Goal: Transaction & Acquisition: Purchase product/service

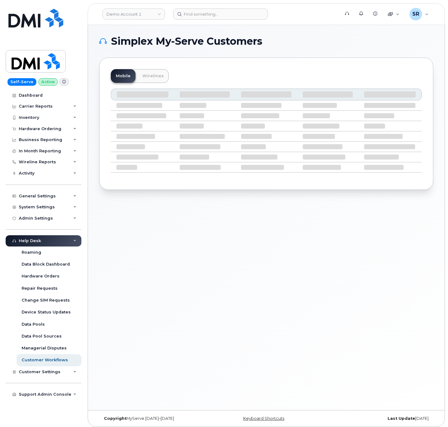
drag, startPoint x: 189, startPoint y: 20, endPoint x: 186, endPoint y: 27, distance: 7.2
click at [185, 27] on div "Demo Account 1 Support Alerts Knowledge Base Quicklinks Suspend / Cancel Device…" at bounding box center [266, 217] width 357 height 385
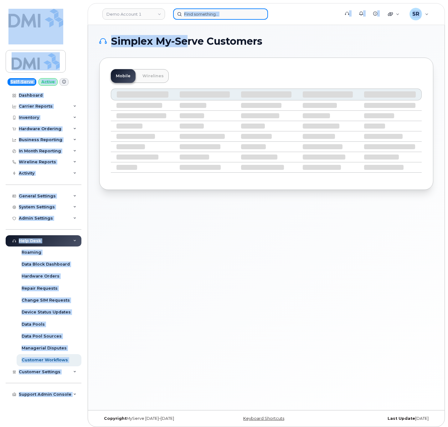
click at [191, 19] on input at bounding box center [220, 13] width 95 height 11
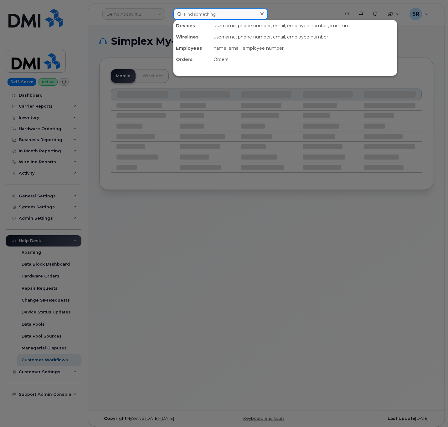
click at [194, 15] on input at bounding box center [220, 13] width 95 height 11
paste input "9134247983"
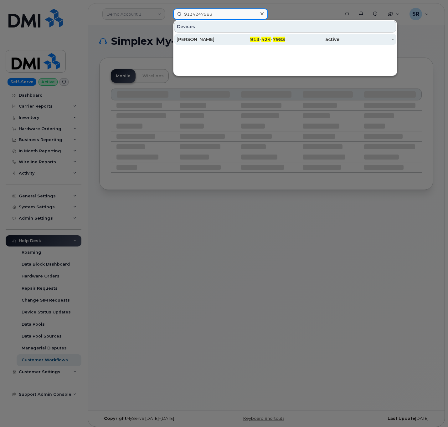
type input "9134247983"
click at [241, 40] on div "913 - 424 - 7983" at bounding box center [258, 39] width 54 height 6
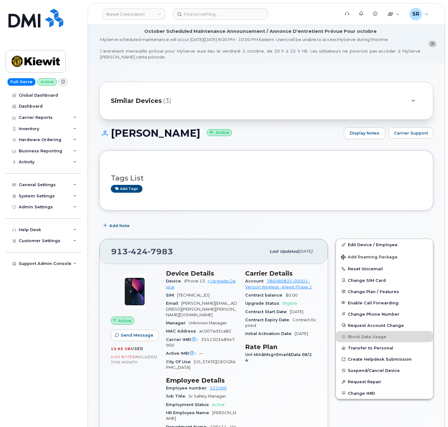
drag, startPoint x: 199, startPoint y: 131, endPoint x: 113, endPoint y: 133, distance: 86.4
click at [113, 133] on h1 "[PERSON_NAME] Active" at bounding box center [219, 133] width 241 height 11
copy h1 "[PERSON_NAME]"
click at [256, 134] on h1 "ROBIN JOHNSON Active" at bounding box center [219, 133] width 241 height 11
click at [223, 281] on link "+ Upgrade Device" at bounding box center [201, 284] width 70 height 10
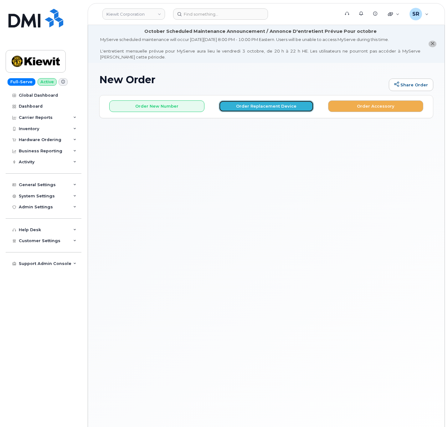
click at [249, 103] on button "Order Replacement Device" at bounding box center [266, 106] width 95 height 12
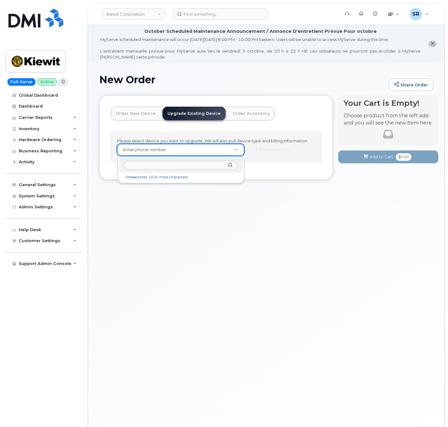
paste input "9134247983"
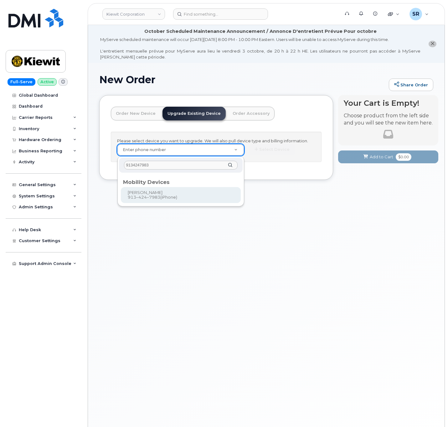
type input "9134247983"
type input "1174036"
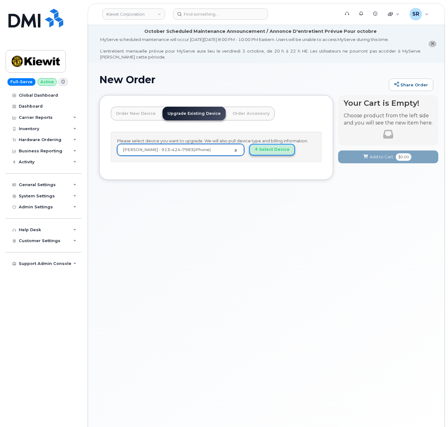
click at [256, 152] on icon "button" at bounding box center [256, 149] width 3 height 4
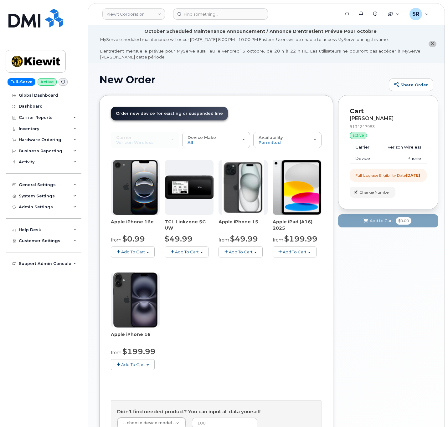
click at [137, 362] on button "Add To Cart" at bounding box center [133, 364] width 44 height 11
click at [188, 386] on link "$199.99 - 2 Year Upgrade (128GB)" at bounding box center [154, 384] width 84 height 8
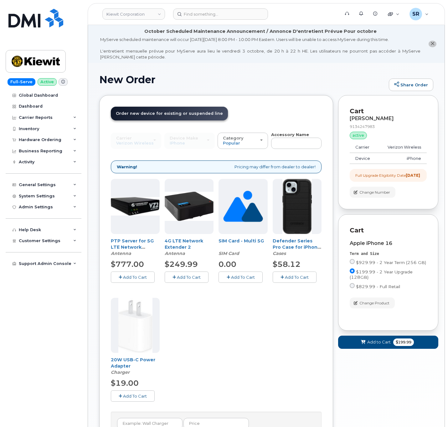
click at [291, 281] on button "Add To Cart" at bounding box center [295, 277] width 44 height 11
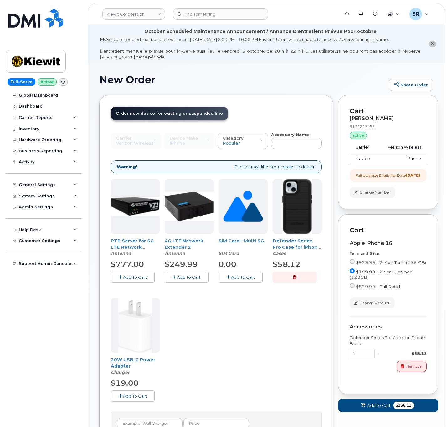
click at [141, 391] on div "20W USB-C Power Adapter Charger $19.00 Add To Cart" at bounding box center [135, 350] width 49 height 104
click at [141, 393] on button "Add To Cart" at bounding box center [133, 396] width 44 height 11
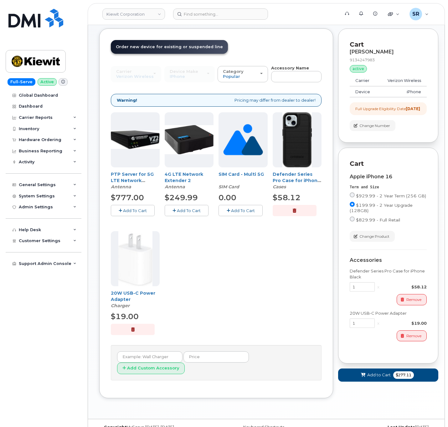
scroll to position [71, 0]
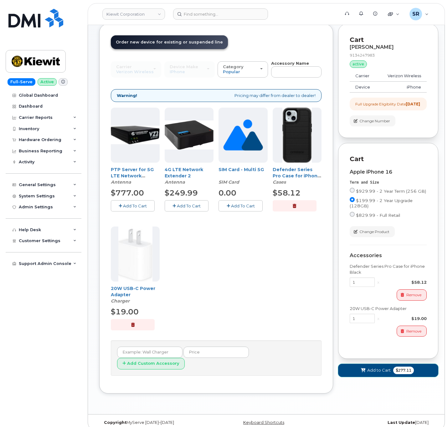
click at [375, 373] on span "Add to Cart" at bounding box center [378, 371] width 23 height 6
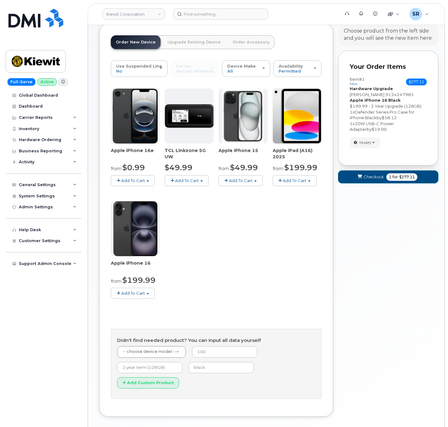
click at [369, 180] on span "Checkout" at bounding box center [373, 177] width 20 height 6
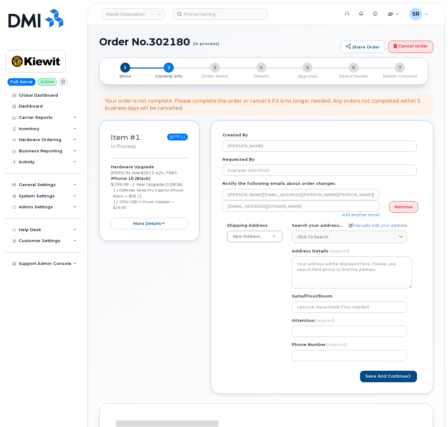
select select
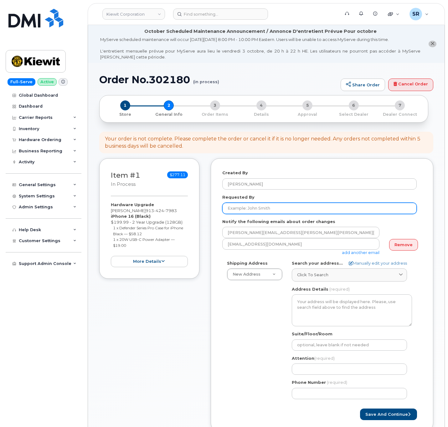
click at [273, 213] on input "Requested By" at bounding box center [319, 208] width 194 height 11
paste input "[PERSON_NAME]"
type input "[PERSON_NAME]"
click at [295, 195] on div "Requested By Robin Johnson" at bounding box center [321, 204] width 199 height 20
click at [217, 223] on div "Created By Sebastian Reissig Requested By Robin Johnson Notify the following em…" at bounding box center [322, 294] width 223 height 273
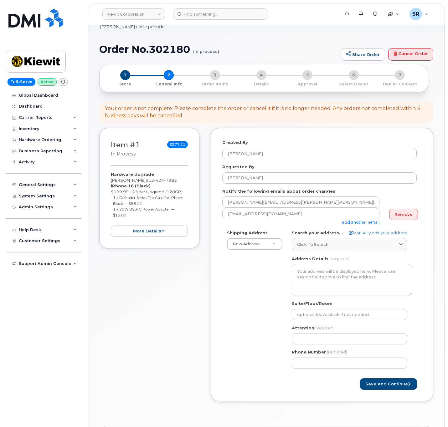
scroll to position [47, 0]
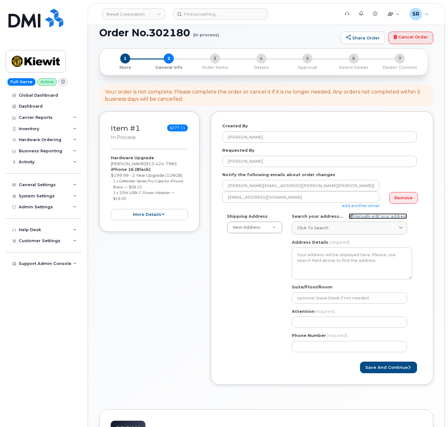
click at [377, 216] on link "Manually edit your address" at bounding box center [378, 217] width 58 height 6
select select
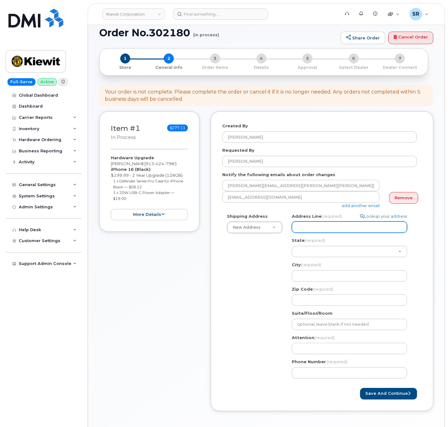
click at [317, 229] on input "Address Line (required)" at bounding box center [349, 227] width 115 height 11
paste input "770 kemp bottom rd"
select select
type input "770 kemp bottom rd"
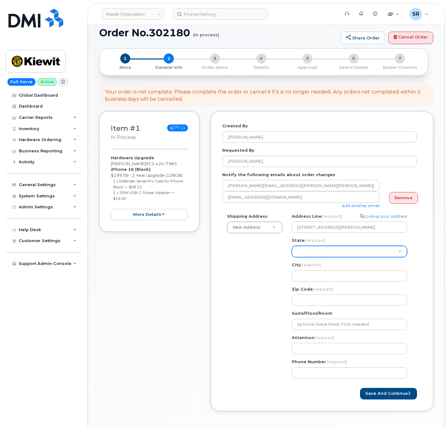
click at [347, 255] on select "Alabama Alaska American Samoa Arizona Arkansas California Colorado Connecticut …" at bounding box center [349, 251] width 115 height 11
select select "MS"
click at [292, 246] on select "Alabama Alaska American Samoa Arizona Arkansas California Colorado Connecticut …" at bounding box center [349, 251] width 115 height 11
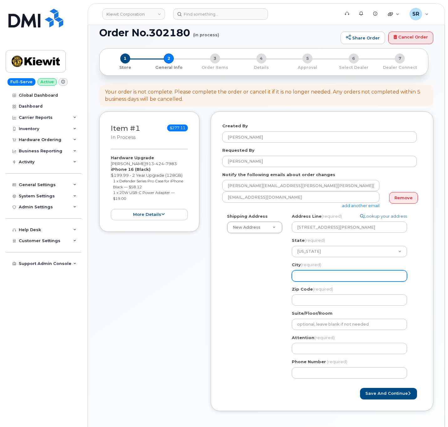
click at [307, 275] on input "City (required)" at bounding box center [349, 275] width 115 height 11
click at [344, 276] on input "City (required)" at bounding box center [349, 275] width 115 height 11
select select
type input "V"
select select
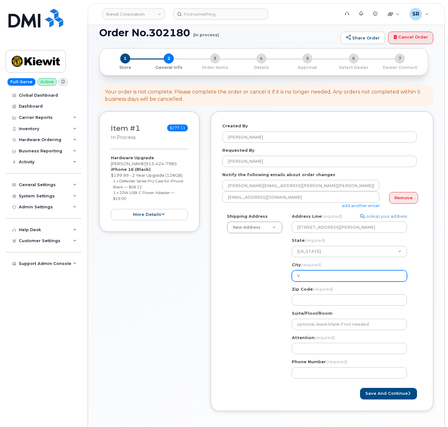
type input "Vi"
select select
type input "Vic"
select select
type input "Vick"
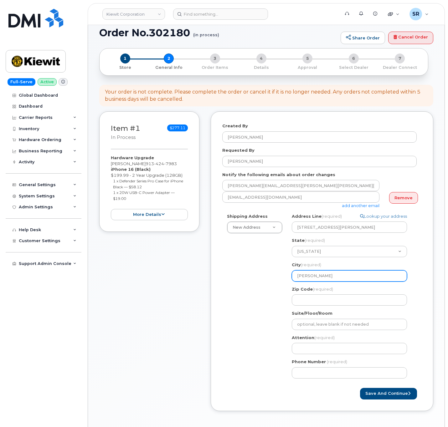
select select
type input "Vicks"
select select
type input "Vicksb"
select select
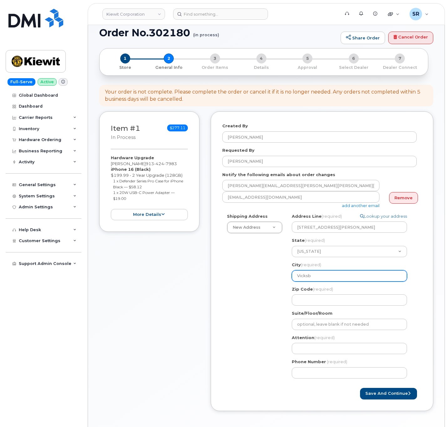
type input "Vicksbu"
select select
type input "Vicksbur"
select select
type input "Vicksburg"
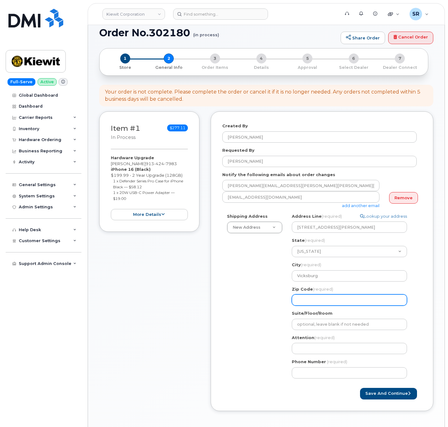
click at [331, 300] on input "Zip Code (required)" at bounding box center [349, 300] width 115 height 11
select select
type input "3"
select select
type input "39"
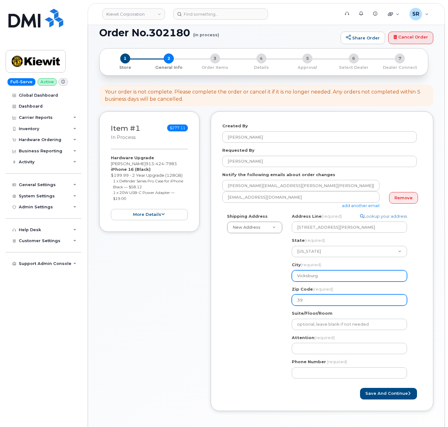
select select
type input "391"
select select
type input "3918"
select select
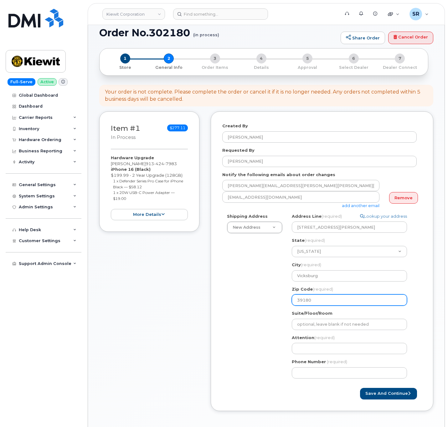
type input "39180"
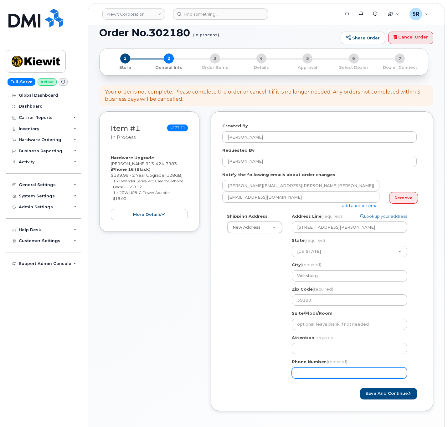
click at [230, 334] on div "Shipping Address New Address New Address 2306 foreman rd 6747 Old Us highway 27…" at bounding box center [319, 299] width 194 height 170
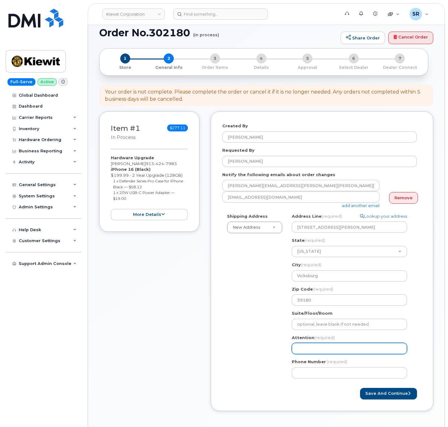
click at [317, 347] on input "Attention (required)" at bounding box center [349, 348] width 115 height 11
click at [314, 353] on input "Attention (required)" at bounding box center [349, 348] width 115 height 11
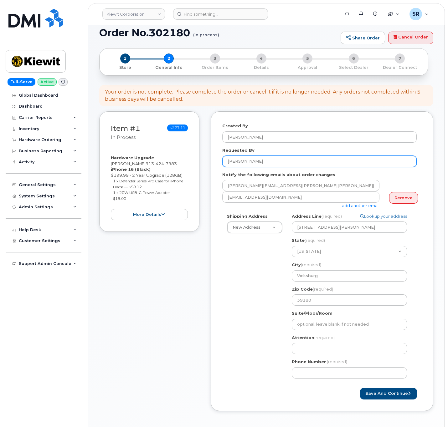
click at [276, 163] on input "Robin Johnson" at bounding box center [319, 161] width 194 height 11
click at [320, 339] on span "(required)" at bounding box center [324, 337] width 20 height 5
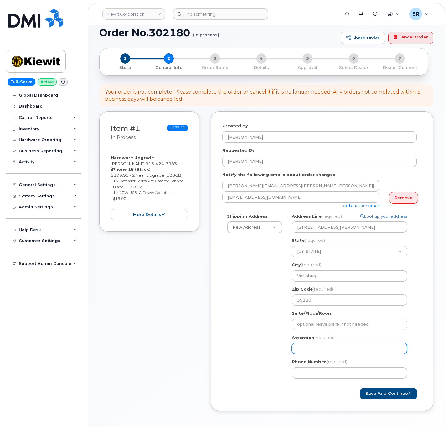
click at [321, 344] on input "Attention (required)" at bounding box center [349, 348] width 115 height 11
select select
type input "R"
select select
type input "Ro"
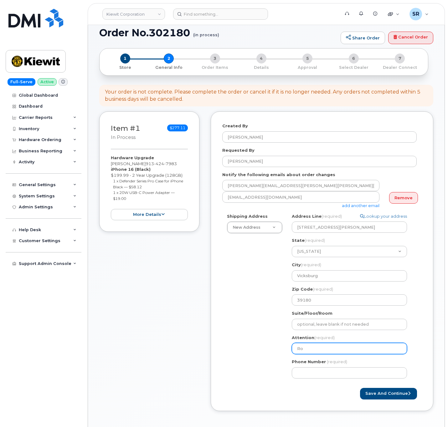
select select
type input "Rob"
select select
type input "Rob J"
select select
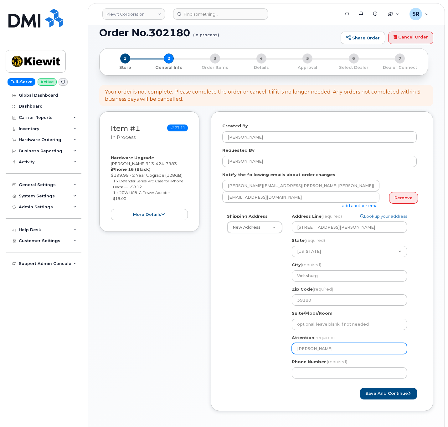
type input "Rob Jo"
select select
type input "Rob Joh"
select select
type input "Rob John"
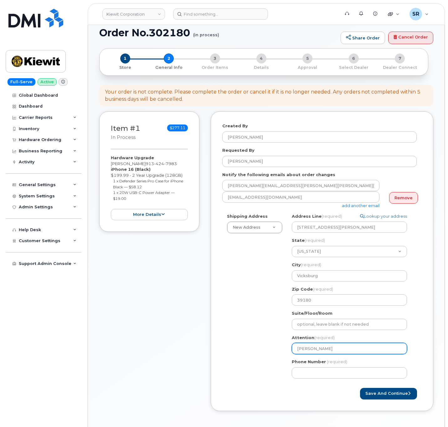
select select
type input "Rob Johns"
select select
type input "Rob Johnso"
select select
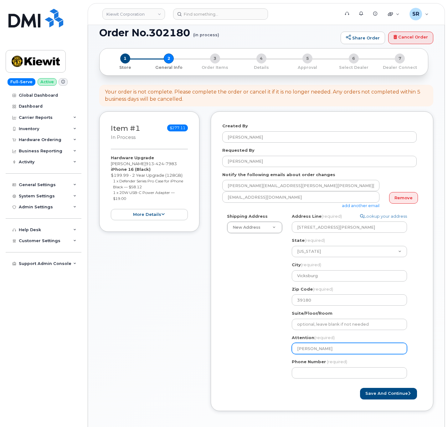
type input "Rob Johnson"
click at [243, 360] on div "Shipping Address New Address New Address 2306 foreman rd 6747 Old Us highway 27…" at bounding box center [319, 299] width 194 height 170
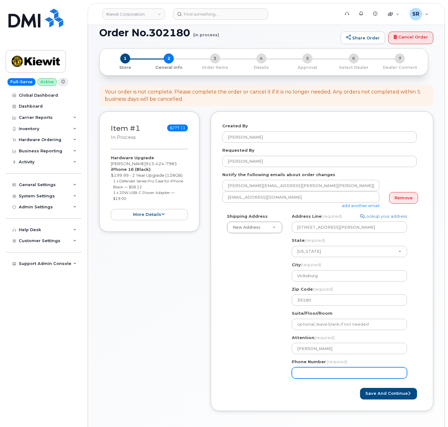
click at [315, 370] on input "Phone Number" at bounding box center [349, 373] width 115 height 11
click at [260, 331] on div "Shipping Address New Address New Address 2306 foreman rd 6747 Old Us highway 27…" at bounding box center [319, 299] width 194 height 170
click at [310, 373] on input "Phone Number" at bounding box center [349, 373] width 115 height 11
paste input "9134247983"
select select
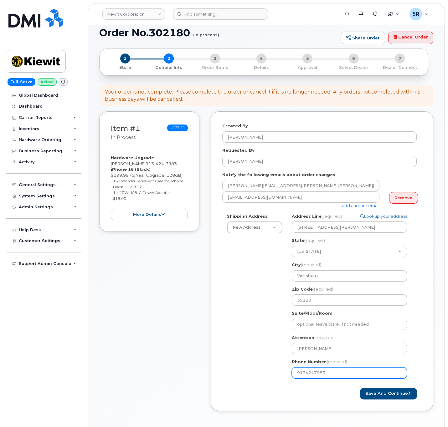
type input "9134247983"
click at [252, 338] on div "Shipping Address New Address New Address 2306 foreman rd 6747 Old Us highway 27…" at bounding box center [319, 299] width 194 height 170
click at [255, 336] on div "Shipping Address New Address New Address 2306 foreman rd 6747 Old Us highway 27…" at bounding box center [319, 299] width 194 height 170
click at [246, 337] on div "Shipping Address New Address New Address 2306 foreman rd 6747 Old Us highway 27…" at bounding box center [319, 299] width 194 height 170
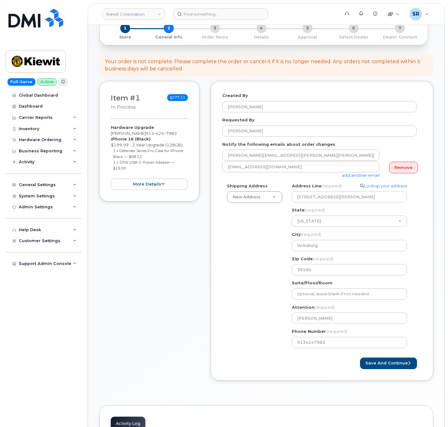
scroll to position [94, 0]
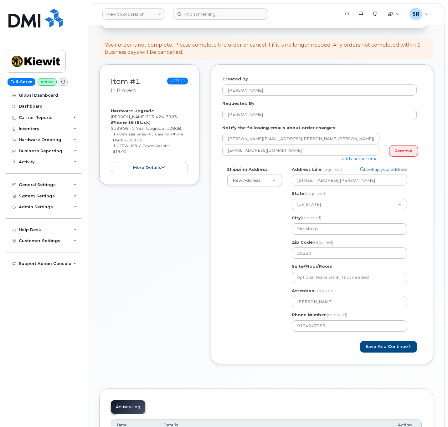
click at [317, 362] on div "Created By Sebastian Reissig Requested By Robin Johnson Notify the following em…" at bounding box center [322, 214] width 223 height 300
drag, startPoint x: 231, startPoint y: 250, endPoint x: 232, endPoint y: 239, distance: 11.0
click at [231, 255] on div "Shipping Address New Address New Address 2306 foreman rd 6747 Old Us highway 27…" at bounding box center [319, 252] width 194 height 170
click at [335, 304] on input "Rob Johnson" at bounding box center [349, 301] width 115 height 11
click at [257, 299] on div "Shipping Address New Address New Address 2306 foreman rd 6747 Old Us highway 27…" at bounding box center [319, 252] width 194 height 170
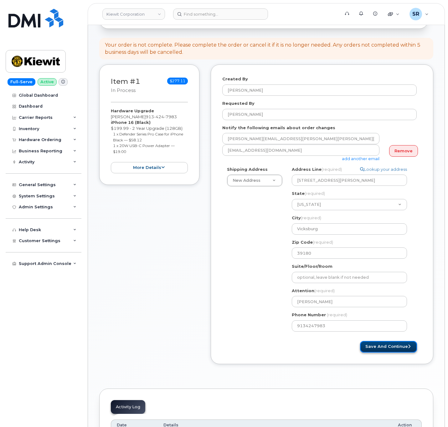
click at [390, 345] on button "Save and Continue" at bounding box center [388, 347] width 57 height 12
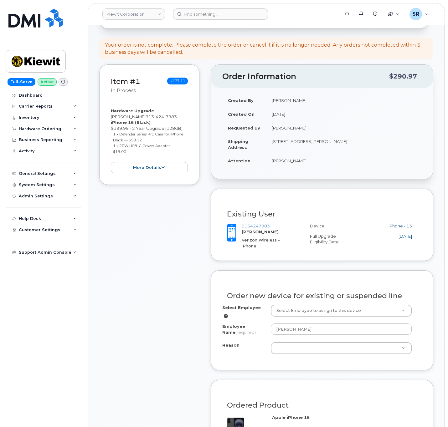
scroll to position [141, 0]
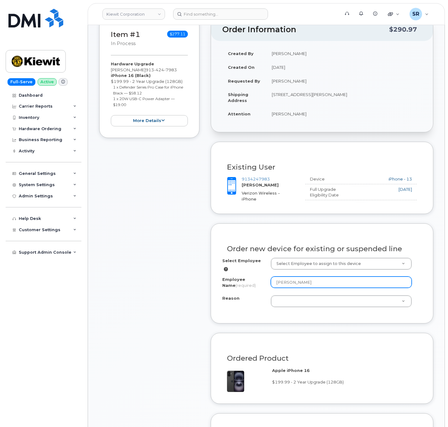
drag, startPoint x: 321, startPoint y: 280, endPoint x: 254, endPoint y: 279, distance: 67.6
click at [254, 279] on div "Employee Name (required) ROBIN JOHNSON" at bounding box center [321, 284] width 199 height 14
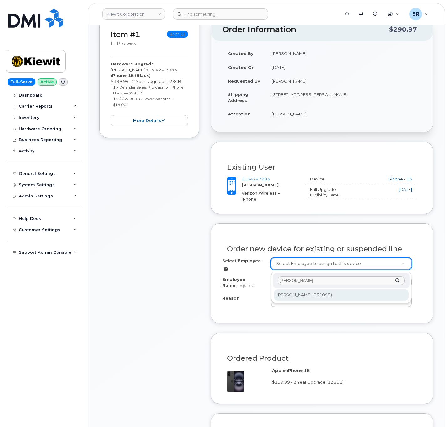
type input "[PERSON_NAME]"
type input "2150453"
type input "Robin Johnson"
select select
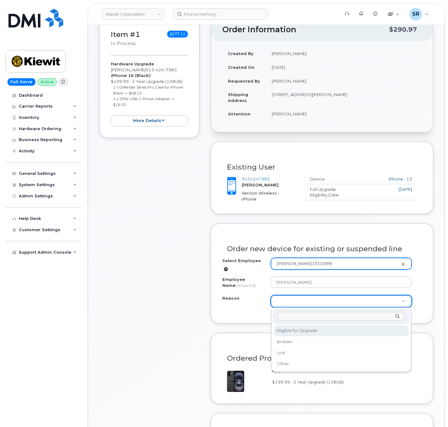
select select "eligible_for_upgrade"
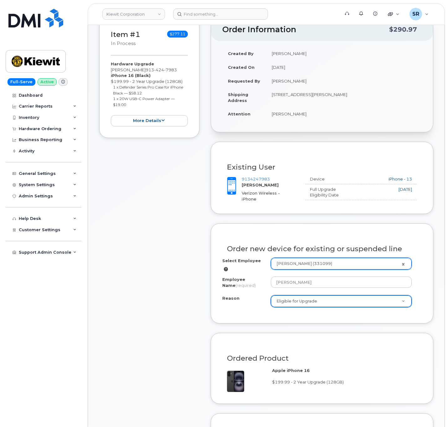
click at [243, 314] on div "Order new device for existing or suspended line Select Employee Robin Johnson (…" at bounding box center [322, 274] width 223 height 100
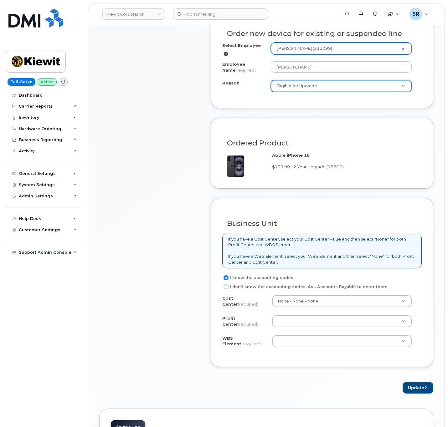
scroll to position [423, 0]
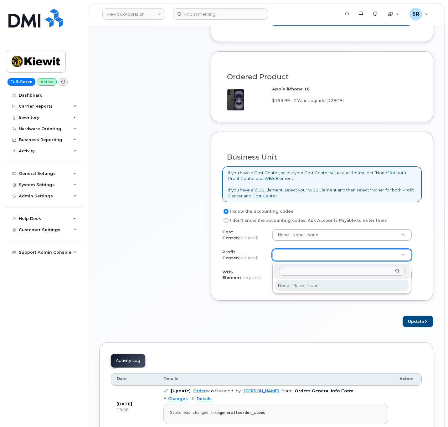
select select "None"
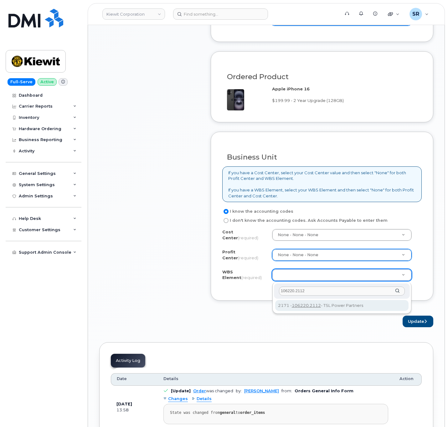
type input "106220.2112"
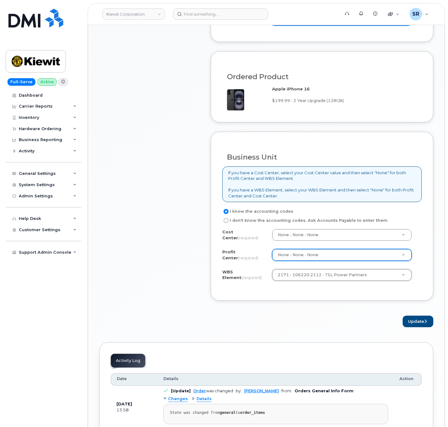
click at [330, 306] on form "Existing User Additional cost to upgrading the device Selected device is Eligib…" at bounding box center [322, 93] width 223 height 467
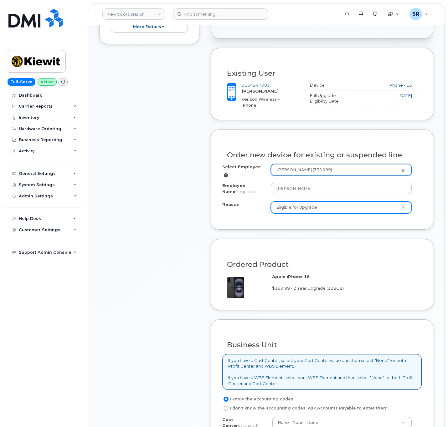
scroll to position [188, 0]
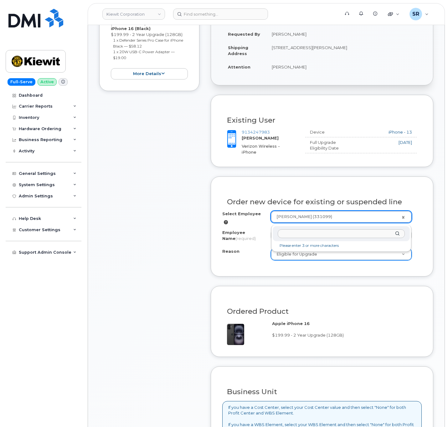
click at [316, 237] on input "text" at bounding box center [341, 233] width 127 height 9
paste input "Robin Johnson"
type input "Robin Johnson"
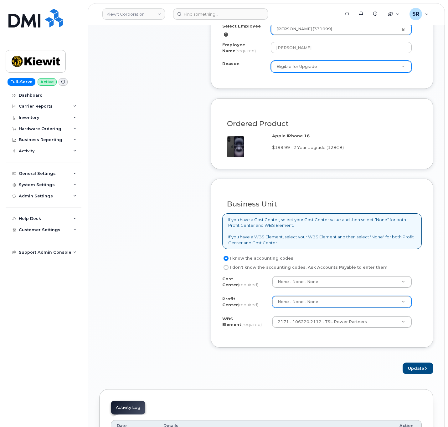
click at [160, 196] on div "Item #1 in process $277.11 Hardware Upgrade ROBIN JOHNSON 913 424 7983 iPhone 1…" at bounding box center [149, 78] width 100 height 591
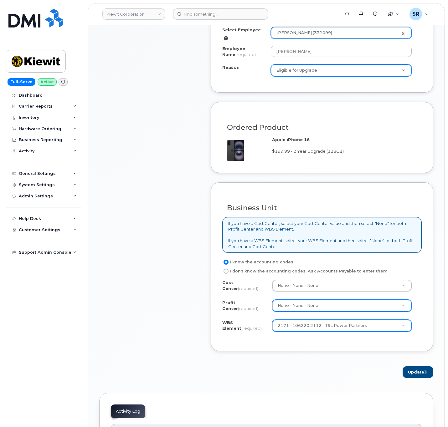
scroll to position [376, 0]
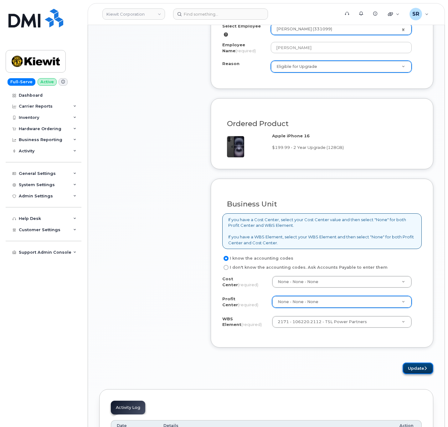
click at [416, 372] on button "Update" at bounding box center [418, 369] width 31 height 12
click at [430, 374] on button "Update" at bounding box center [418, 369] width 31 height 12
click at [411, 372] on button "Update" at bounding box center [418, 369] width 31 height 12
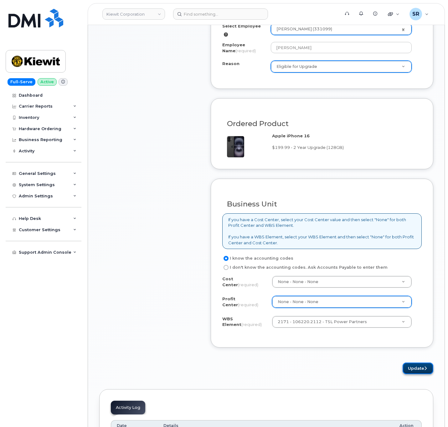
click at [411, 372] on button "Update" at bounding box center [418, 369] width 31 height 12
drag, startPoint x: 411, startPoint y: 372, endPoint x: 411, endPoint y: 376, distance: 3.4
click at [411, 374] on button "Update" at bounding box center [418, 369] width 31 height 12
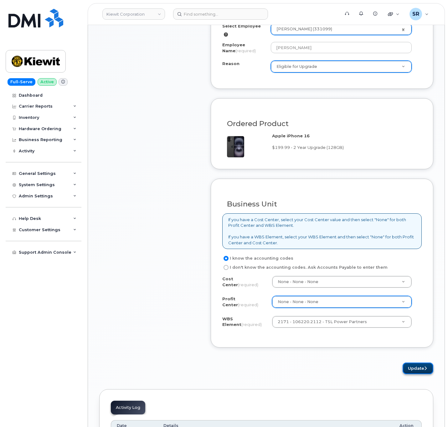
click at [414, 371] on button "Update" at bounding box center [418, 369] width 31 height 12
click at [418, 374] on button "Update" at bounding box center [418, 369] width 31 height 12
click at [420, 374] on button "Update" at bounding box center [418, 369] width 31 height 12
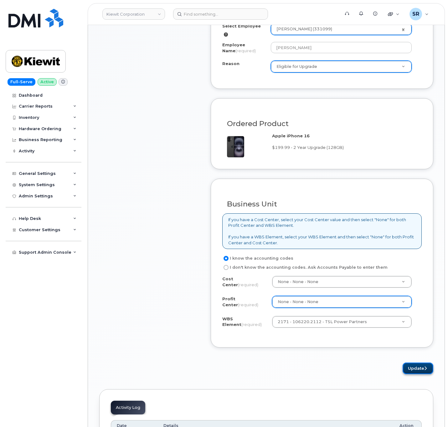
click at [420, 374] on button "Update" at bounding box center [418, 369] width 31 height 12
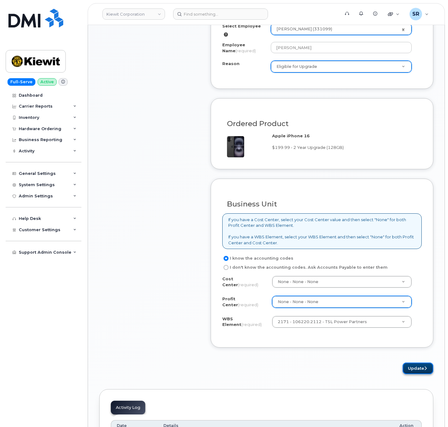
click at [420, 374] on button "Update" at bounding box center [418, 369] width 31 height 12
click at [244, 357] on form "Existing User Additional cost to upgrading the device Selected device is Eligib…" at bounding box center [322, 140] width 223 height 467
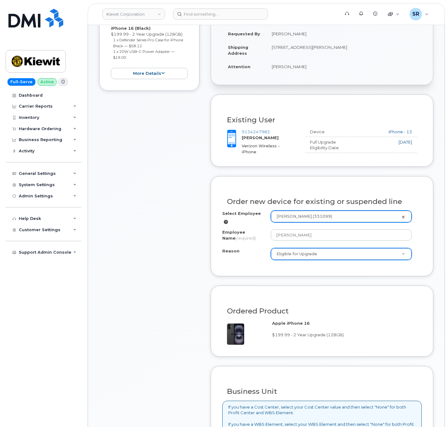
scroll to position [188, 0]
click at [331, 236] on input "Robin Johnson" at bounding box center [341, 235] width 141 height 11
type input "Robin Johnson"
click at [328, 271] on div "Order new device for existing or suspended line Select Employee Robin Johnson (…" at bounding box center [322, 227] width 223 height 100
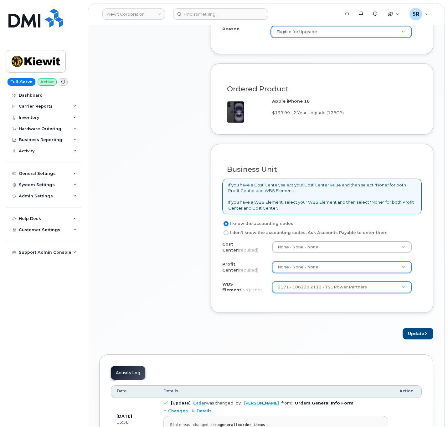
scroll to position [423, 0]
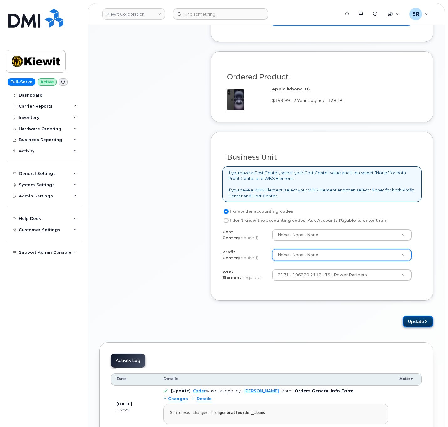
click at [413, 320] on button "Update" at bounding box center [418, 322] width 31 height 12
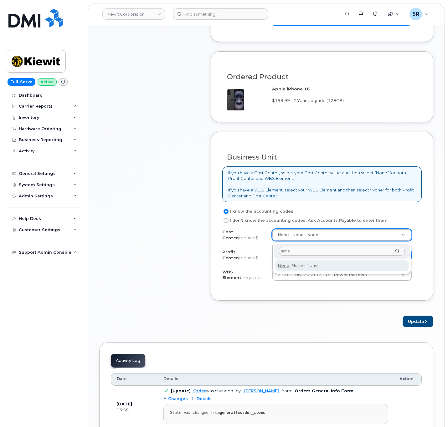
type input "none"
type input "None"
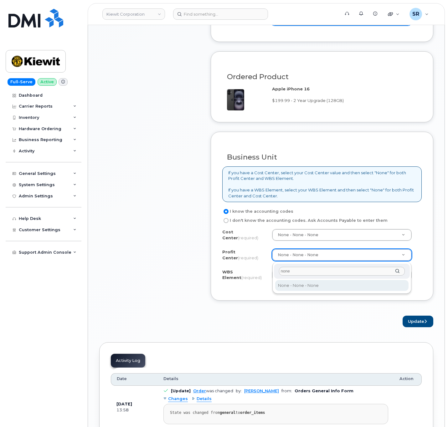
type input "none"
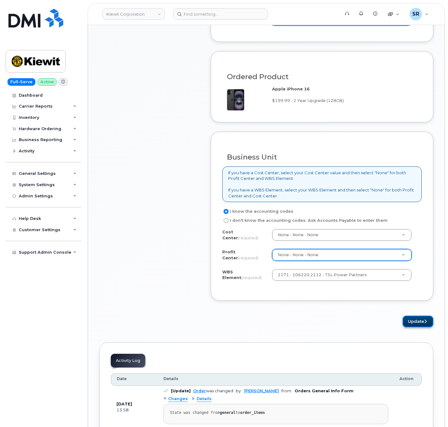
click at [417, 324] on button "Update" at bounding box center [418, 322] width 31 height 12
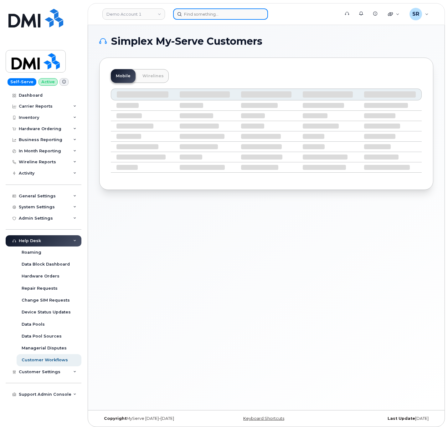
click at [213, 16] on input at bounding box center [220, 13] width 95 height 11
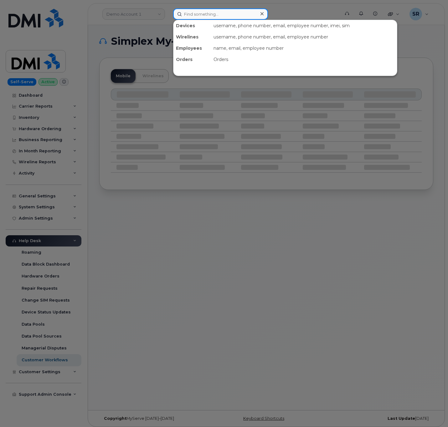
paste input "9134247983"
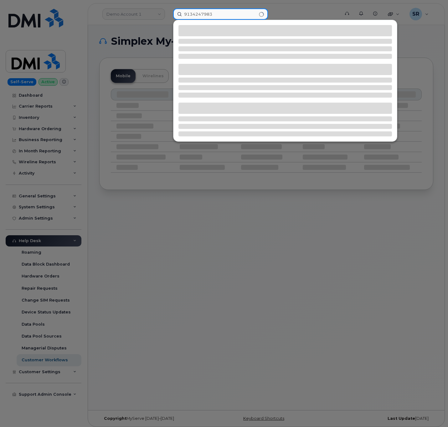
type input "9134247983"
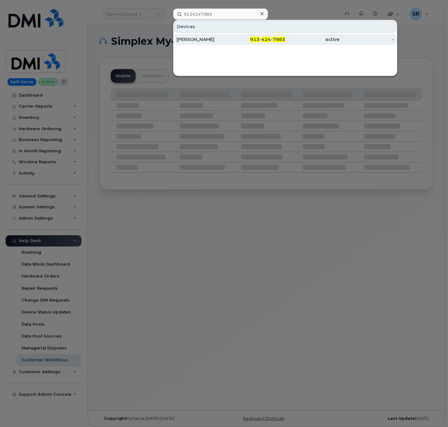
click at [234, 44] on div "913 - 424 - 7983" at bounding box center [258, 39] width 54 height 11
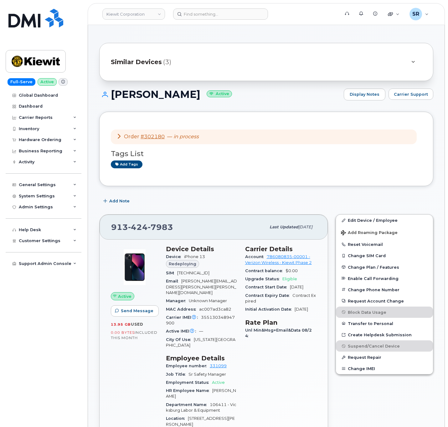
scroll to position [94, 0]
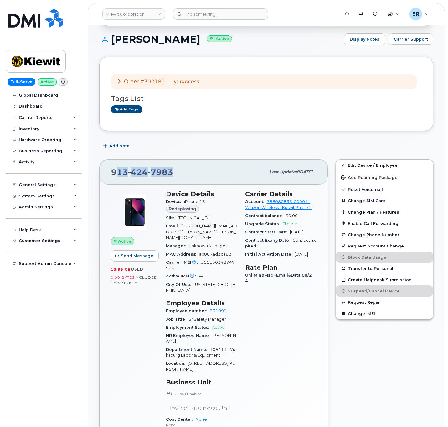
drag, startPoint x: 178, startPoint y: 174, endPoint x: 115, endPoint y: 186, distance: 64.1
click at [115, 185] on div "913 424 7983 Last updated Sep 11, 2025" at bounding box center [214, 172] width 228 height 25
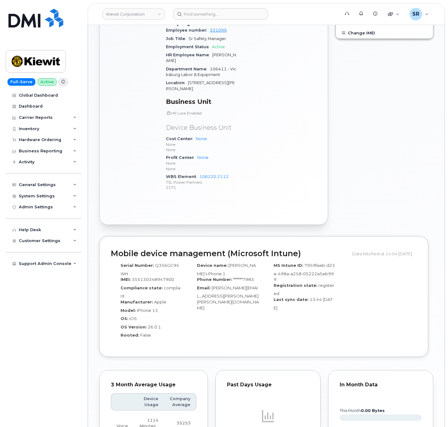
scroll to position [376, 0]
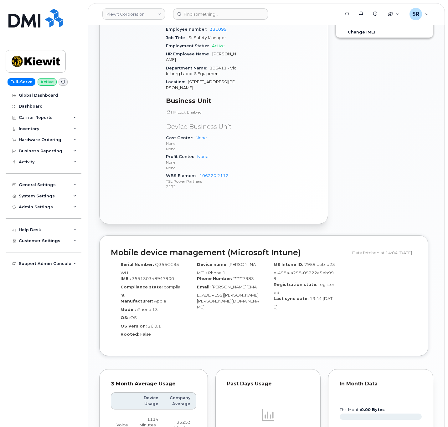
drag, startPoint x: 162, startPoint y: 167, endPoint x: 234, endPoint y: 169, distance: 72.3
click at [234, 169] on div "Active Send Message 13.95 GB  used 0.00 Bytes  included this month Device Detai…" at bounding box center [213, 52] width 213 height 295
click at [255, 177] on div "Carrier Details Account 786080835-00001 - Verizon Wireless - Kiewit Phase 2 Con…" at bounding box center [280, 52] width 79 height 295
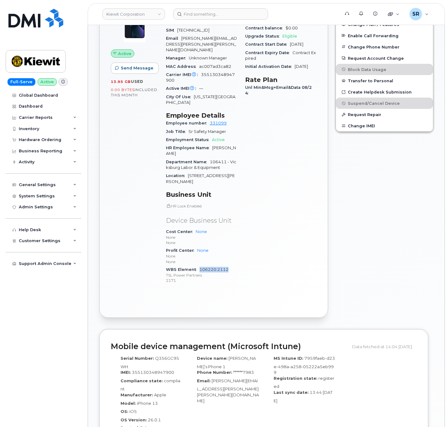
drag, startPoint x: 232, startPoint y: 259, endPoint x: 199, endPoint y: 261, distance: 32.6
click at [199, 266] on div "WBS Element 106220.2112 TSL Power Partners 2171" at bounding box center [202, 275] width 72 height 19
copy link "106220.2112"
click at [265, 281] on div "Carrier Details Account 786080835-00001 - Verizon Wireless - Kiewit Phase 2 Con…" at bounding box center [280, 146] width 79 height 295
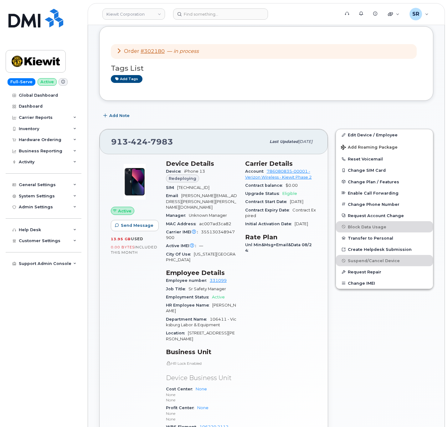
scroll to position [141, 0]
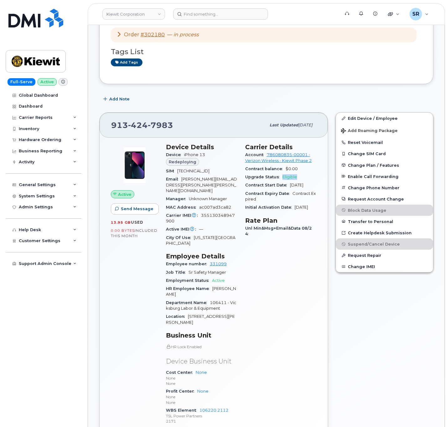
drag, startPoint x: 278, startPoint y: 180, endPoint x: 298, endPoint y: 181, distance: 19.5
click at [298, 181] on div "Upgrade Status Eligible" at bounding box center [281, 177] width 72 height 8
click at [300, 180] on div "Upgrade Status Eligible" at bounding box center [281, 177] width 72 height 8
drag, startPoint x: 243, startPoint y: 178, endPoint x: 300, endPoint y: 180, distance: 56.7
click at [300, 180] on div "Carrier Details Account 786080835-00001 - Verizon Wireless - Kiewit Phase 2 Con…" at bounding box center [280, 287] width 79 height 295
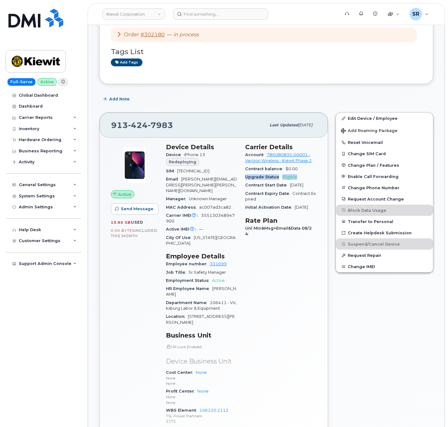
click at [300, 180] on div "Upgrade Status Eligible" at bounding box center [281, 177] width 72 height 8
drag, startPoint x: 119, startPoint y: 126, endPoint x: 210, endPoint y: 174, distance: 102.5
click at [174, 136] on div "913 424 7983 Last updated Sep 11, 2025" at bounding box center [214, 125] width 228 height 25
click at [252, 298] on div "Carrier Details Account 786080835-00001 - Verizon Wireless - Kiewit Phase 2 Con…" at bounding box center [280, 287] width 79 height 295
drag, startPoint x: 166, startPoint y: 255, endPoint x: 231, endPoint y: 255, distance: 64.8
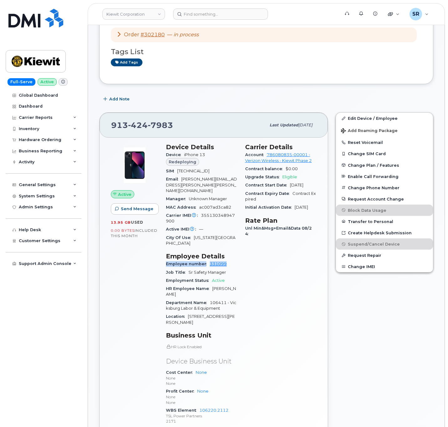
click at [231, 255] on div "Device Details Device iPhone 13 Redeploying SIM 89148000008635418779 Email ROB.…" at bounding box center [201, 287] width 79 height 295
click at [231, 260] on div "Employee number 331099" at bounding box center [202, 264] width 72 height 8
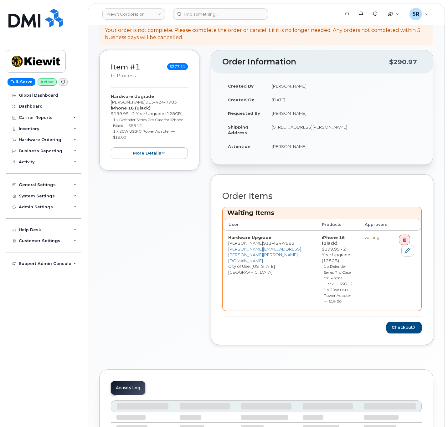
scroll to position [141, 0]
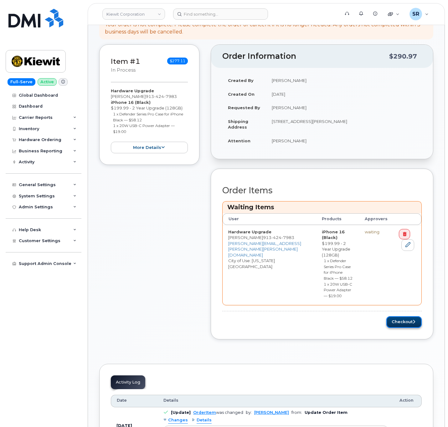
click at [405, 317] on button "Checkout" at bounding box center [403, 323] width 35 height 12
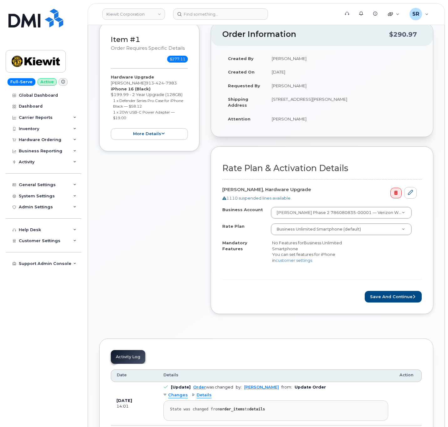
scroll to position [47, 0]
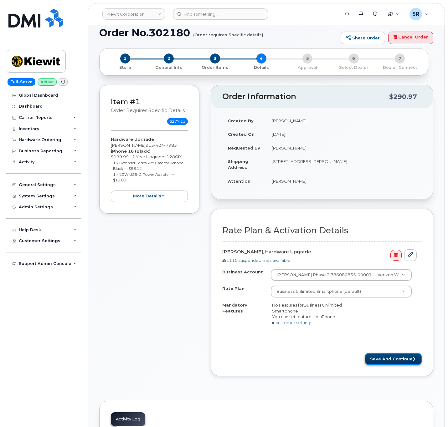
click at [403, 362] on button "Save and Continue" at bounding box center [393, 359] width 57 height 12
drag, startPoint x: 168, startPoint y: 123, endPoint x: 185, endPoint y: 119, distance: 17.7
click at [185, 119] on span "$277.11" at bounding box center [177, 121] width 21 height 7
click at [187, 244] on div "Item #1 Order requires Specific details $277.11 Hardware Upgrade Robin Johnson …" at bounding box center [149, 235] width 100 height 301
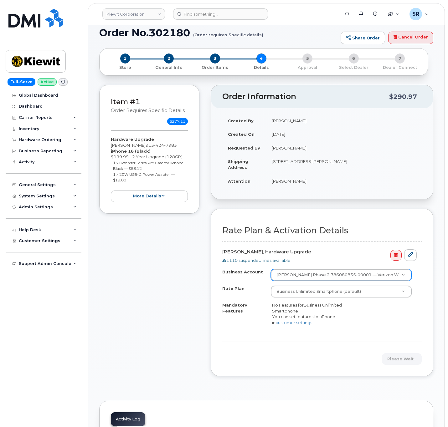
scroll to position [141, 0]
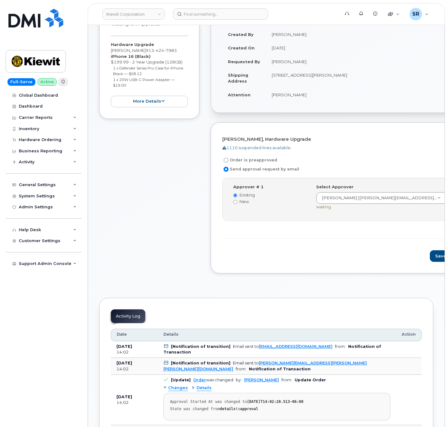
scroll to position [141, 0]
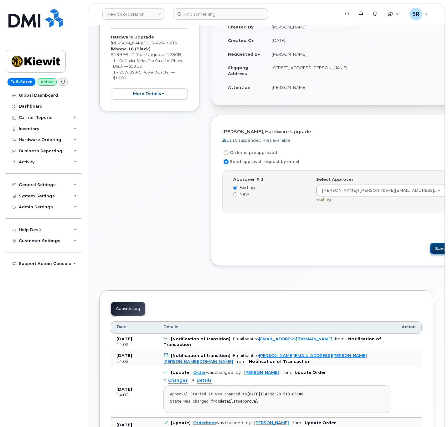
click at [430, 251] on button "Save and Continue" at bounding box center [456, 249] width 53 height 12
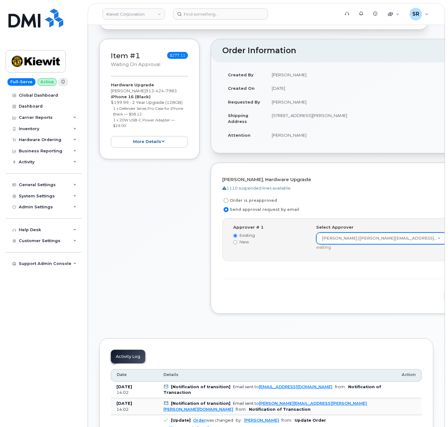
scroll to position [94, 0]
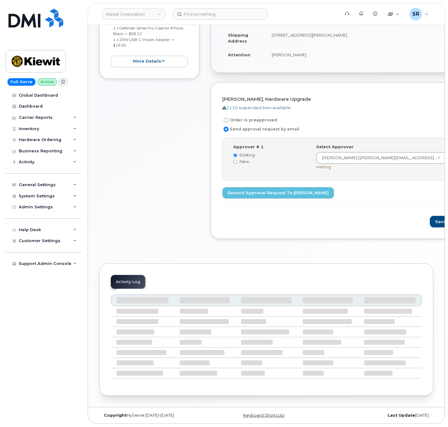
scroll to position [179, 0]
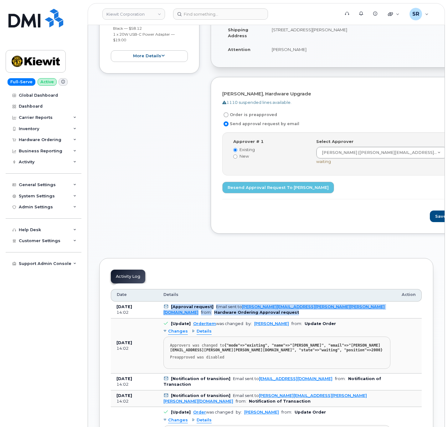
drag, startPoint x: 159, startPoint y: 311, endPoint x: 331, endPoint y: 319, distance: 171.7
click at [331, 319] on td "[Approval request] Email sent to MATTHEW.PETERMAN@KIEWIT.COM from: Hardware Ord…" at bounding box center [277, 310] width 238 height 17
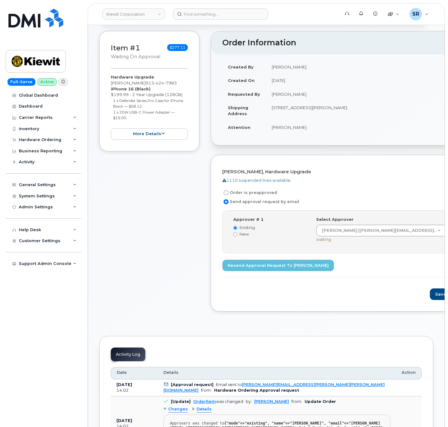
scroll to position [0, 0]
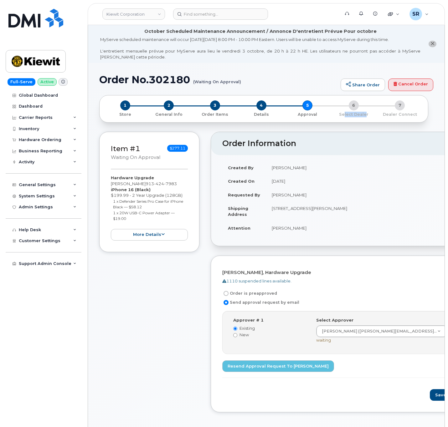
drag, startPoint x: 368, startPoint y: 116, endPoint x: 345, endPoint y: 116, distance: 23.5
click at [345, 116] on div "1 Store 2 General Info 3 Order Items 4 Details 5 Approval 6 Select Dealer 7 Dea…" at bounding box center [264, 108] width 318 height 17
click at [349, 148] on header "Order Information $290.97" at bounding box center [352, 143] width 283 height 23
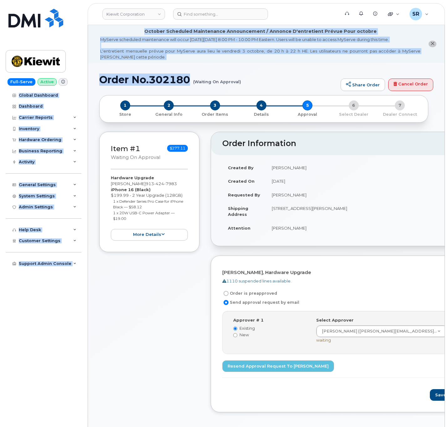
drag, startPoint x: 192, startPoint y: 79, endPoint x: 75, endPoint y: 82, distance: 117.1
click at [133, 77] on h1 "Order No.302180 (Waiting On Approval)" at bounding box center [218, 79] width 238 height 11
click at [170, 75] on h1 "Order No.302180 (Waiting On Approval)" at bounding box center [218, 79] width 238 height 11
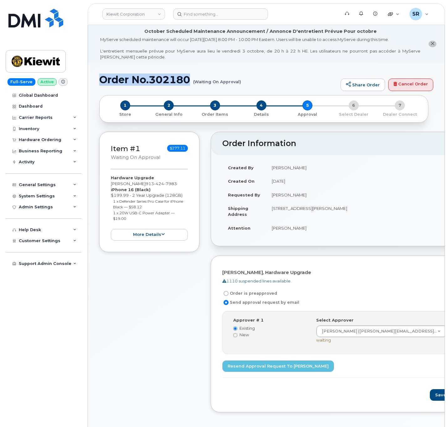
drag, startPoint x: 190, startPoint y: 77, endPoint x: 100, endPoint y: 77, distance: 89.8
click at [100, 77] on h1 "Order No.302180 (Waiting On Approval)" at bounding box center [218, 79] width 238 height 11
copy h1 "Order No.302180"
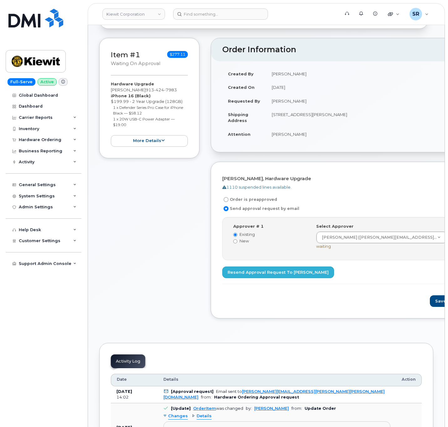
scroll to position [188, 0]
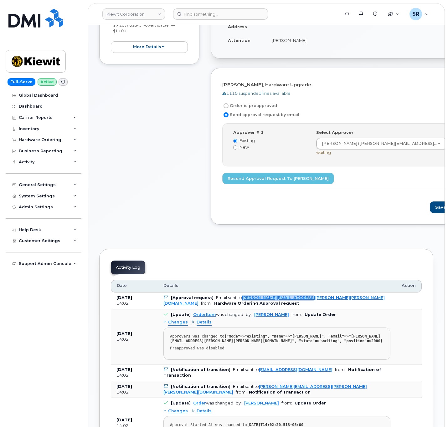
drag, startPoint x: 239, startPoint y: 301, endPoint x: 316, endPoint y: 304, distance: 76.1
click at [316, 304] on div "Email sent to MATTHEW.PETERMAN@KIEWIT.COM" at bounding box center [273, 301] width 221 height 10
copy div "MATTHEW.PETERMAN@KIEWIT.COM"
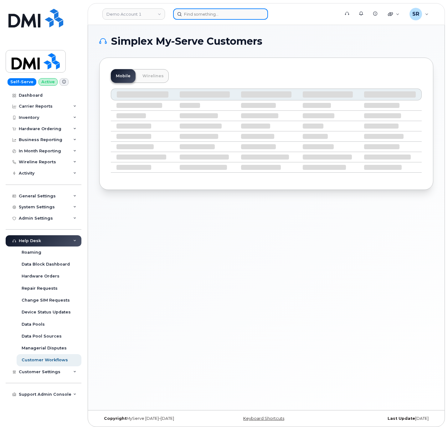
click at [205, 14] on input at bounding box center [220, 13] width 95 height 11
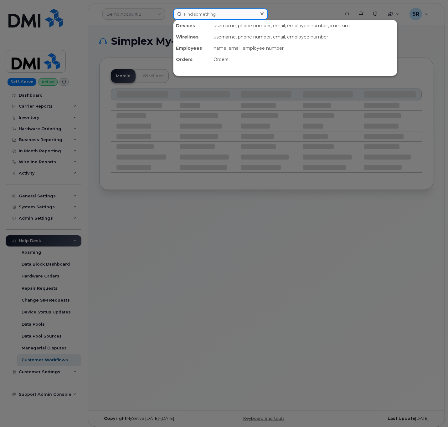
paste input "S: OOS apple ID issue A: user needs to reset apple id password"
type input "S: OOS apple ID issue A: user needs to reset apple id password"
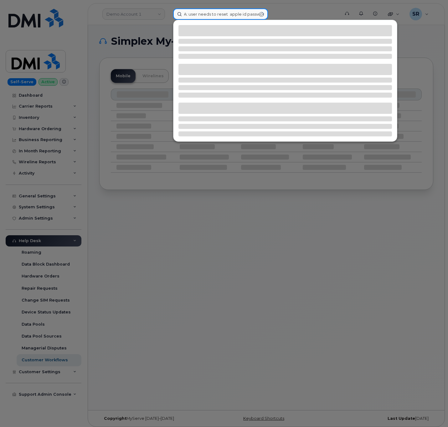
click at [260, 13] on input "S: OOS apple ID issue A: user needs to reset apple id password" at bounding box center [220, 13] width 95 height 11
click at [255, 14] on input "S: OOS apple ID issue A: user needs to reset apple id password" at bounding box center [220, 13] width 95 height 11
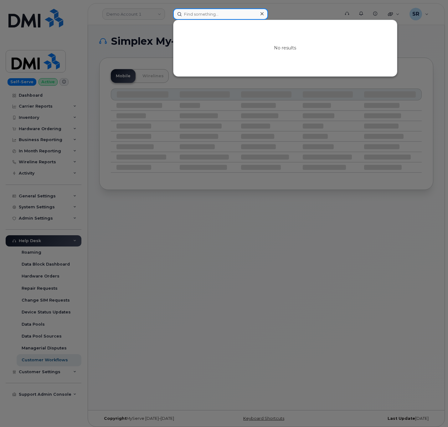
type input "\"
click at [233, 19] on input at bounding box center [220, 13] width 95 height 11
paste input "7372780833"
click at [224, 14] on input "7372780833" at bounding box center [220, 13] width 95 height 11
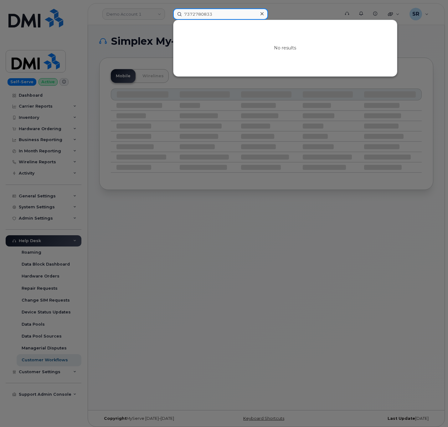
click at [224, 14] on input "7372780833" at bounding box center [220, 13] width 95 height 11
click at [220, 15] on input "7372780833" at bounding box center [220, 13] width 95 height 11
click at [298, 14] on div at bounding box center [224, 213] width 448 height 427
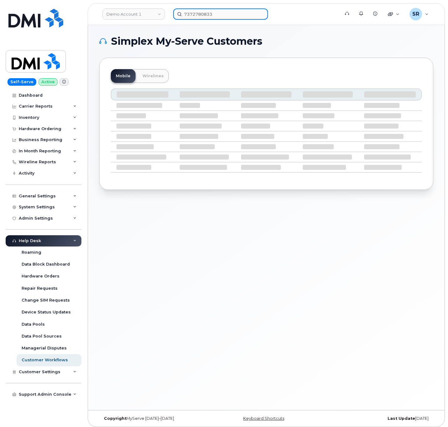
click at [239, 15] on input "7372780833" at bounding box center [220, 13] width 95 height 11
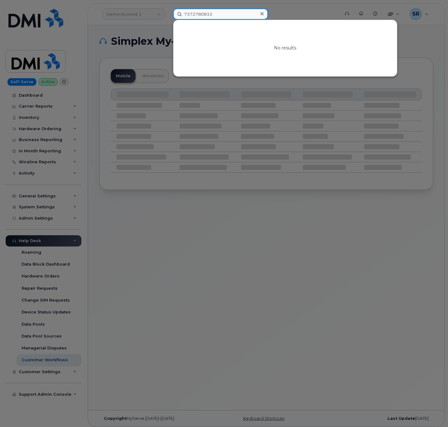
click at [239, 15] on input "7372780833" at bounding box center [220, 13] width 95 height 11
paste input "51296864"
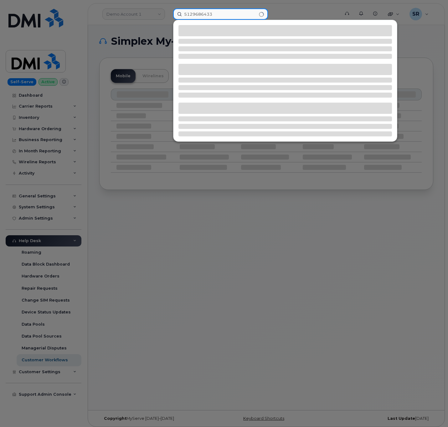
type input "5129686433"
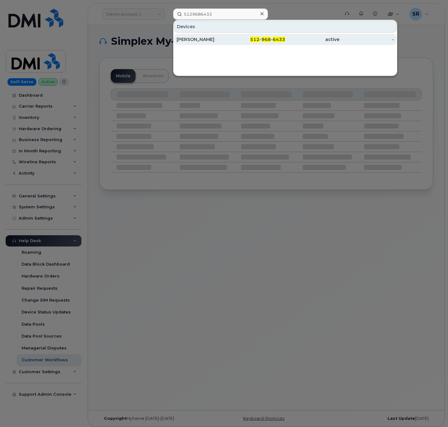
click at [222, 43] on div "JASON KENNON" at bounding box center [204, 39] width 54 height 6
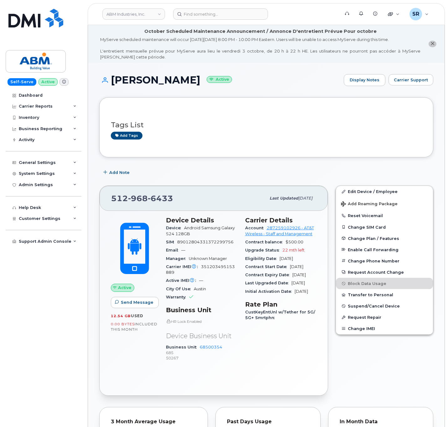
click at [260, 363] on div "Carrier Details Account 287259102926 - AT&T Wireless - Staff and Management Con…" at bounding box center [280, 292] width 79 height 158
drag, startPoint x: 317, startPoint y: 237, endPoint x: 265, endPoint y: 231, distance: 52.0
click at [265, 231] on div "Carrier Details Account 287259102926 - AT&T Wireless - Staff and Management Con…" at bounding box center [280, 292] width 79 height 158
copy link "287259102926 - AT&T Wireless - Staff and Management"
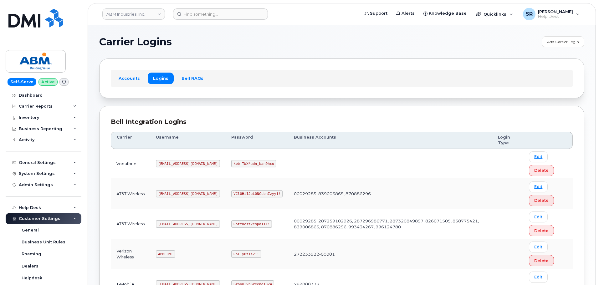
scroll to position [63, 0]
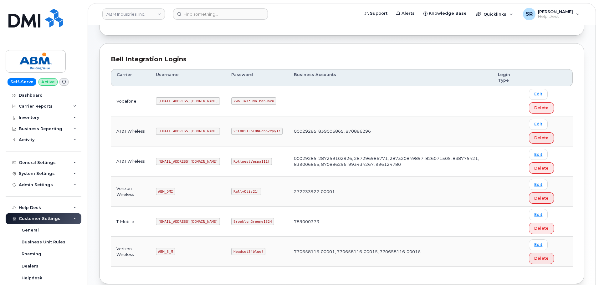
click at [173, 159] on code "[EMAIL_ADDRESS][DOMAIN_NAME]" at bounding box center [188, 162] width 64 height 8
copy code "[EMAIL_ADDRESS][DOMAIN_NAME]"
click at [231, 160] on code "RottnestVespa111!" at bounding box center [251, 162] width 41 height 8
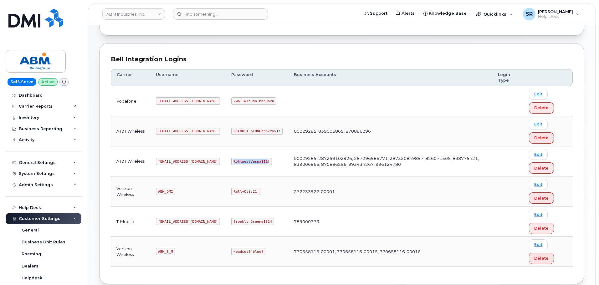
click at [231, 160] on code "RottnestVespa111!" at bounding box center [251, 162] width 41 height 8
copy code "RottnestVespa111!"
